Goal: Task Accomplishment & Management: Use online tool/utility

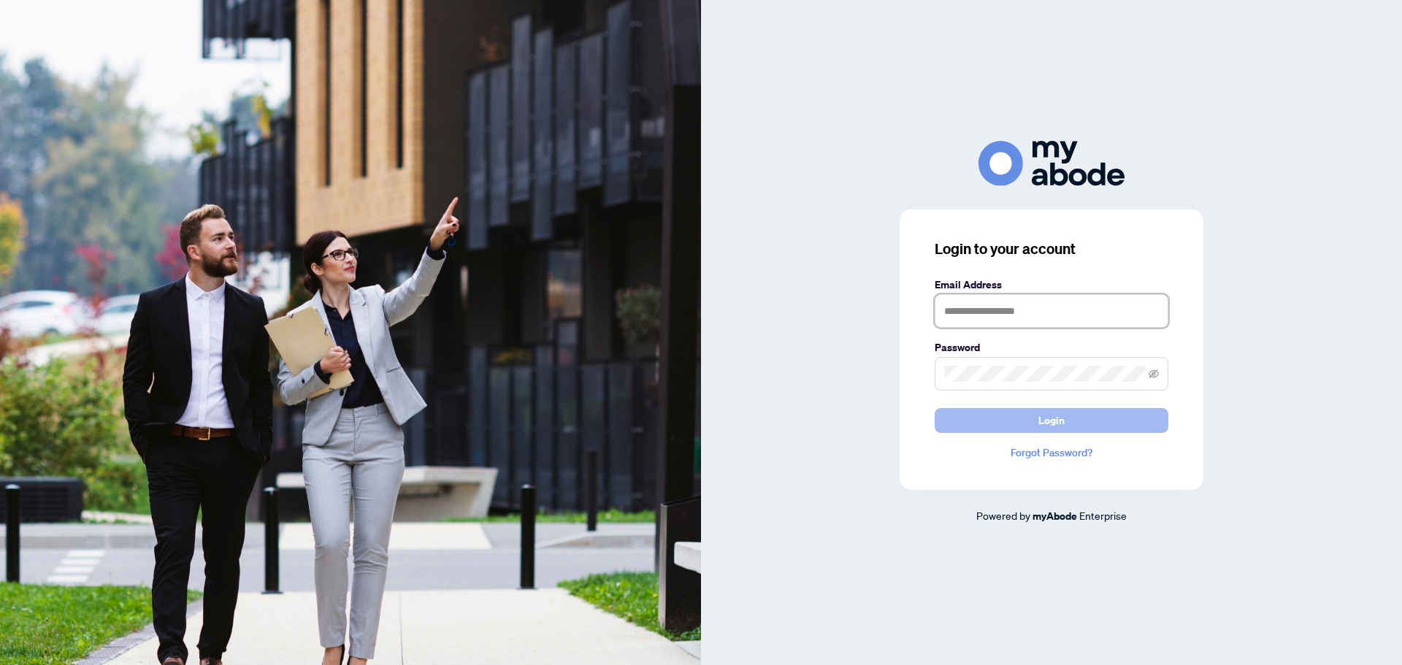
type input "**********"
click at [1051, 420] on span "Login" at bounding box center [1051, 420] width 26 height 23
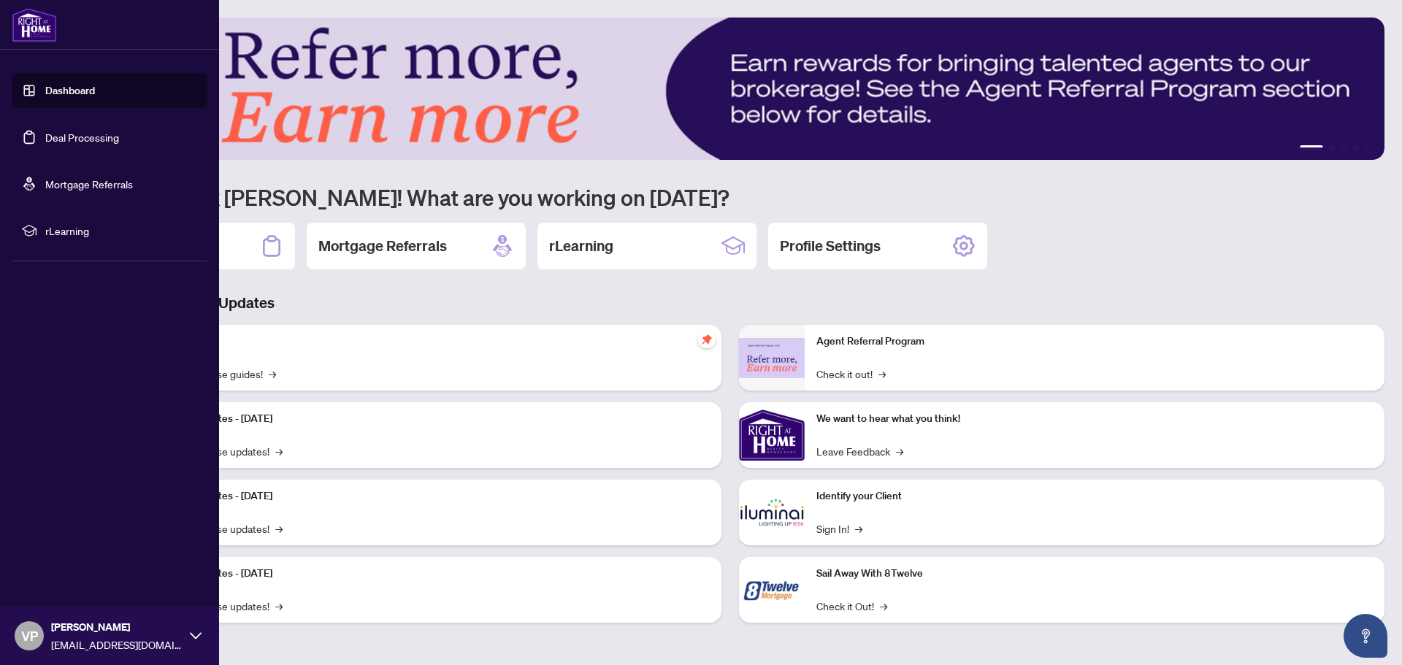
click at [66, 134] on link "Deal Processing" at bounding box center [82, 137] width 74 height 13
